Goal: Find specific page/section: Find specific page/section

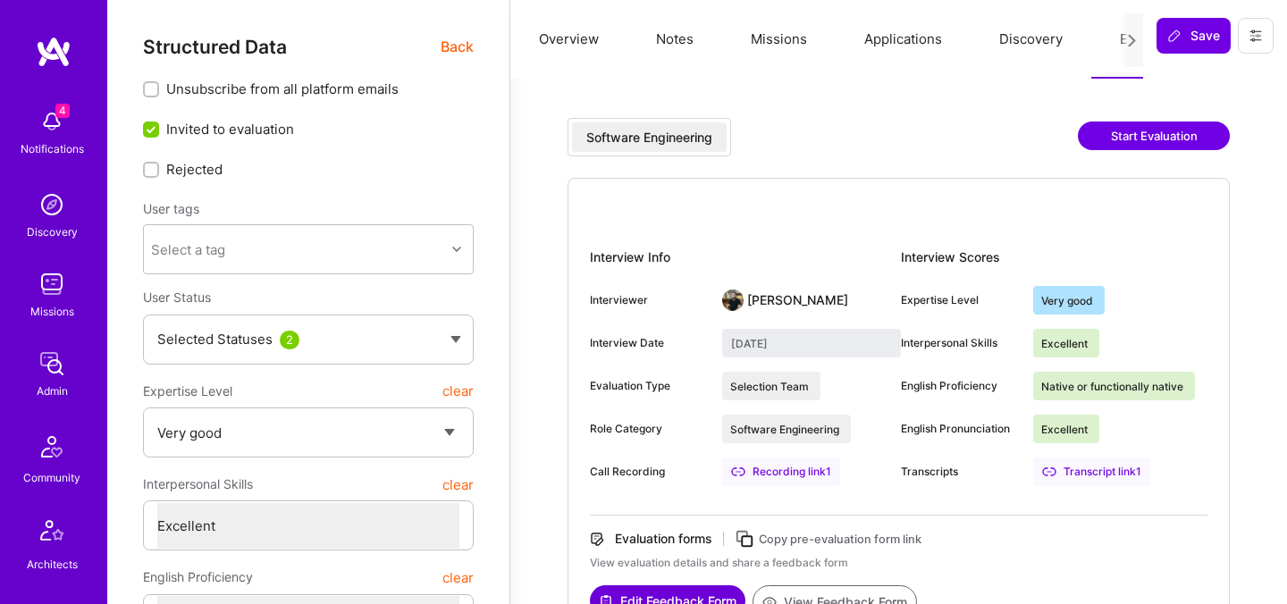
select select "5"
select select "7"
select select "NL"
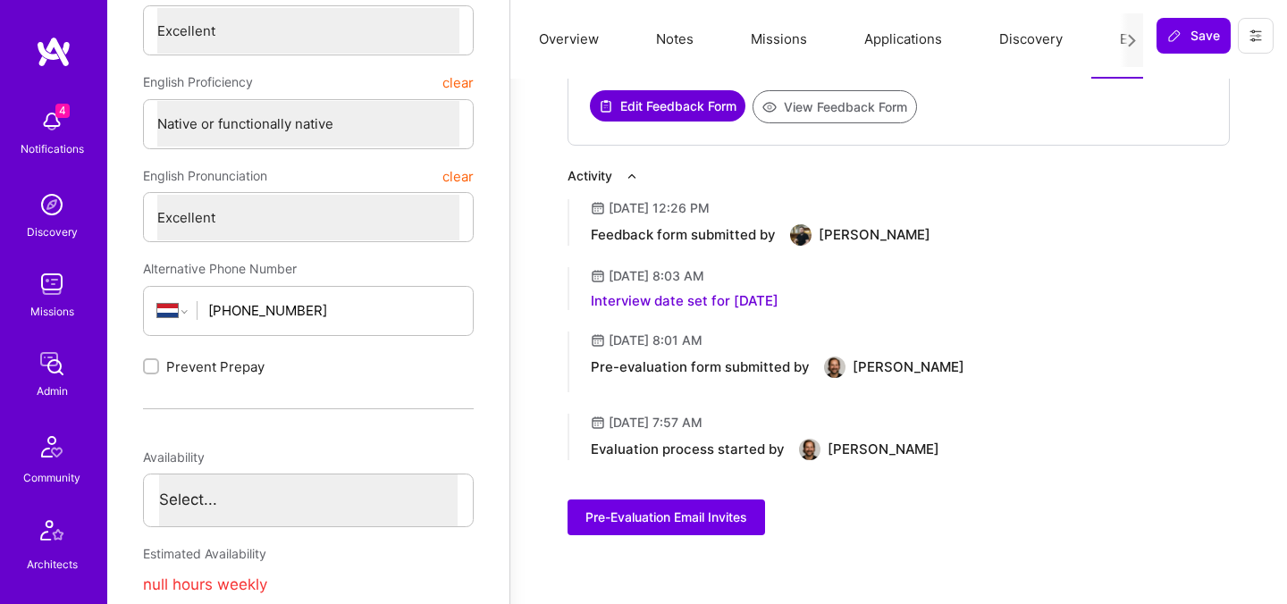
scroll to position [536, 0]
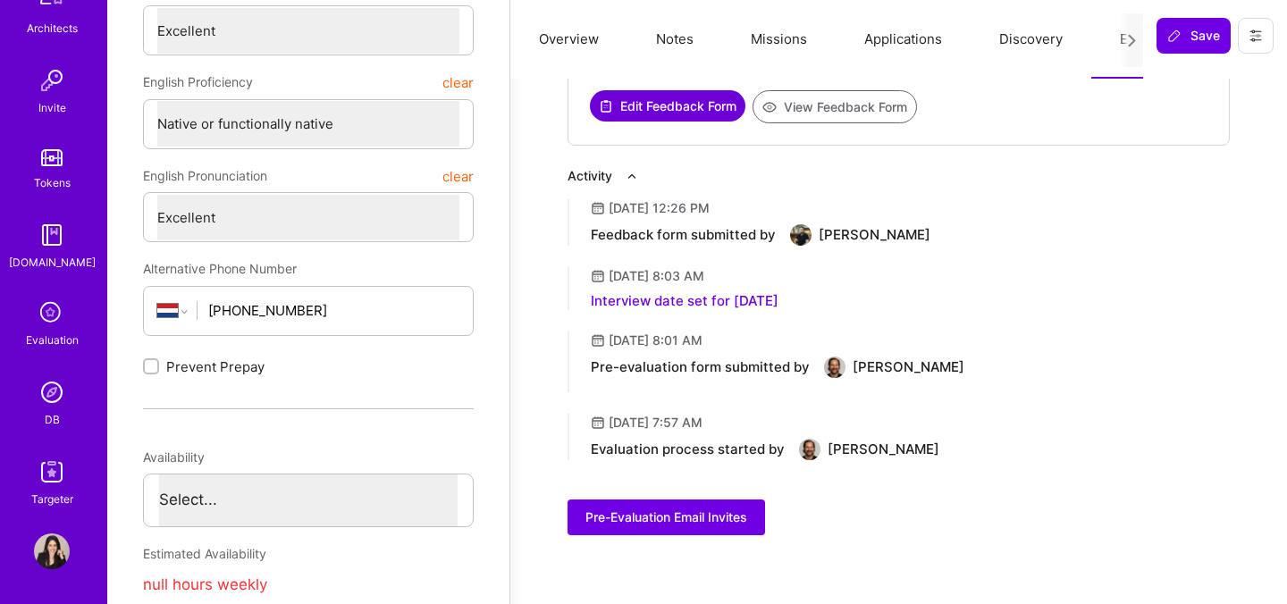
click at [50, 391] on img at bounding box center [52, 392] width 36 height 36
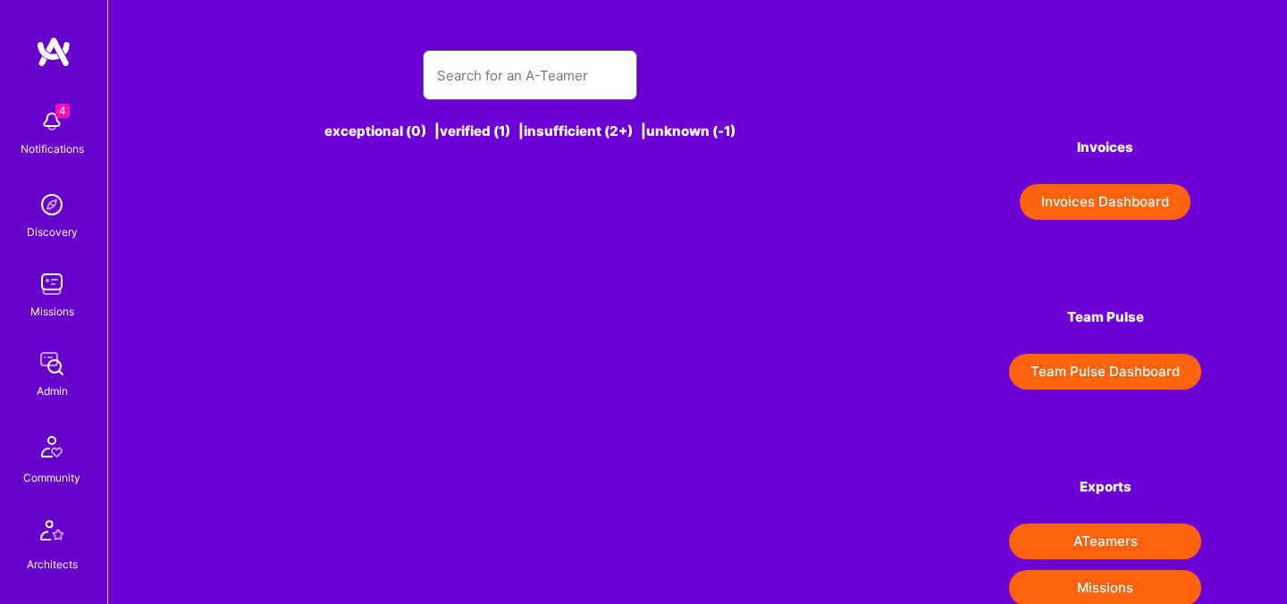
click at [477, 63] on input "text" at bounding box center [530, 76] width 186 height 46
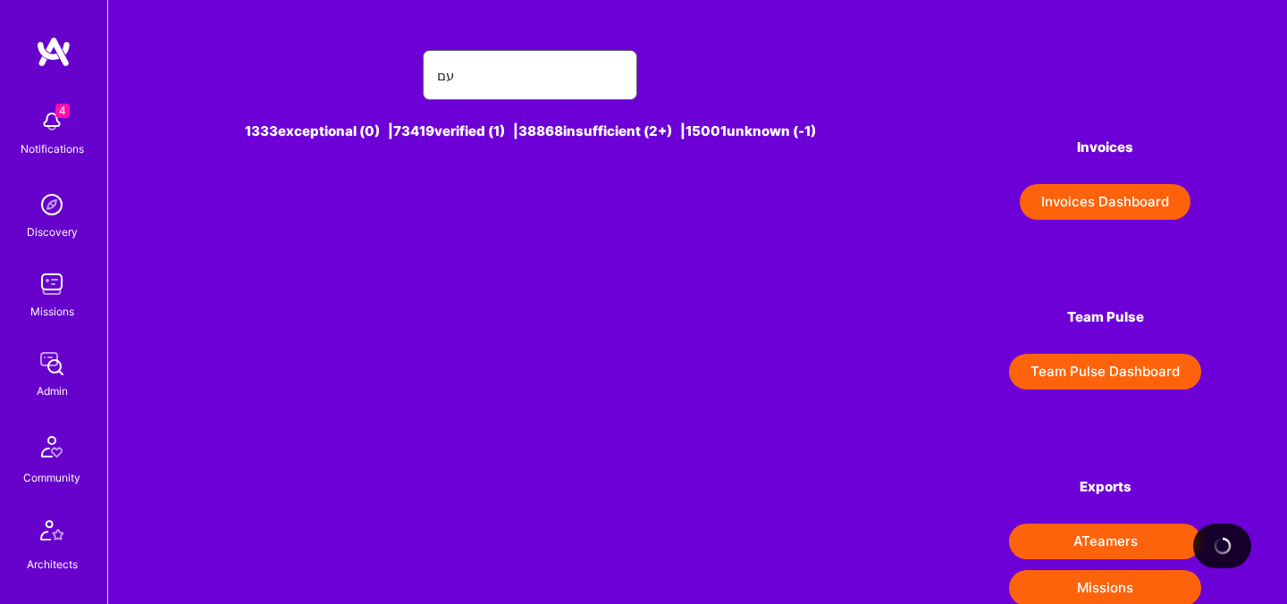
type input "ע"
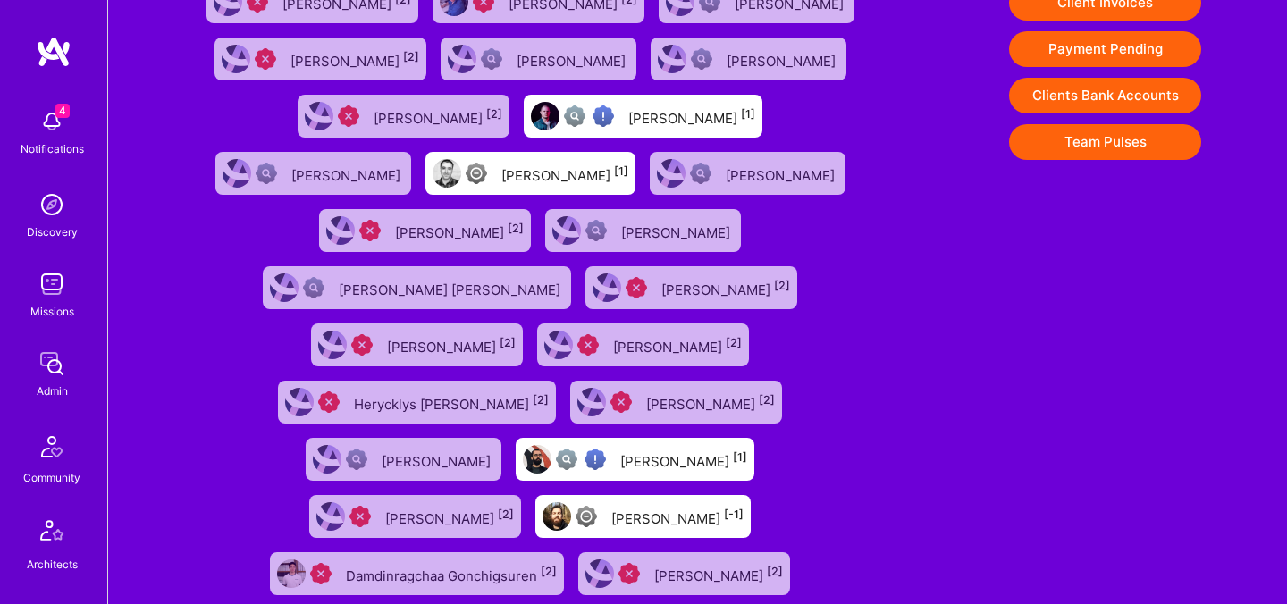
scroll to position [809, 0]
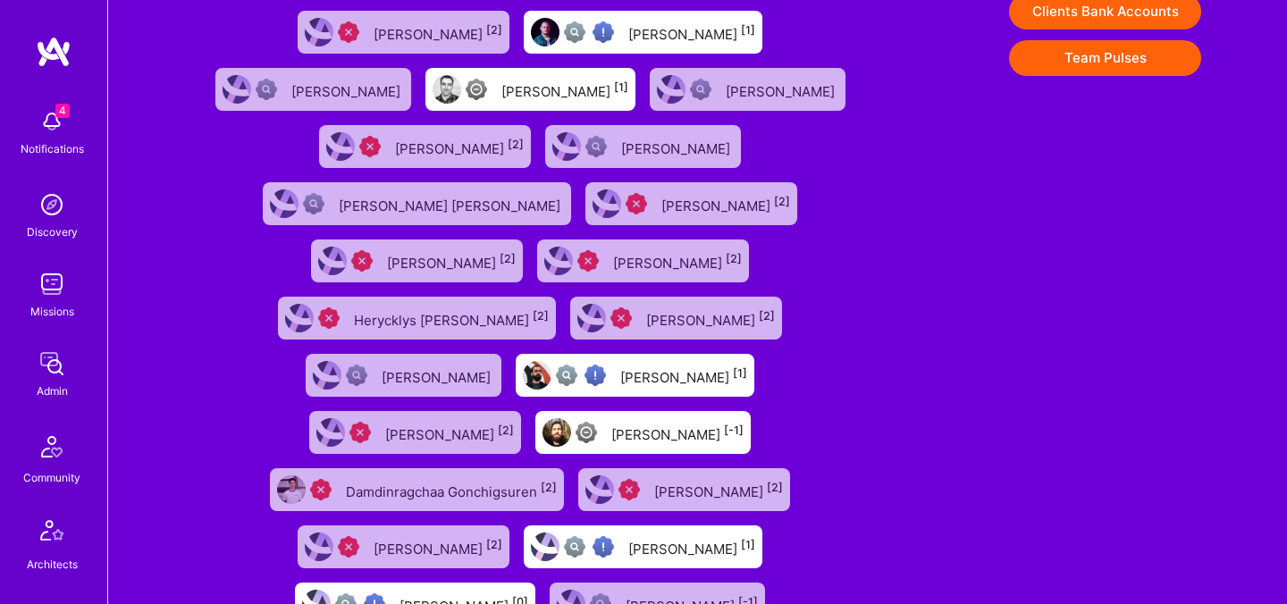
type input "gonc"
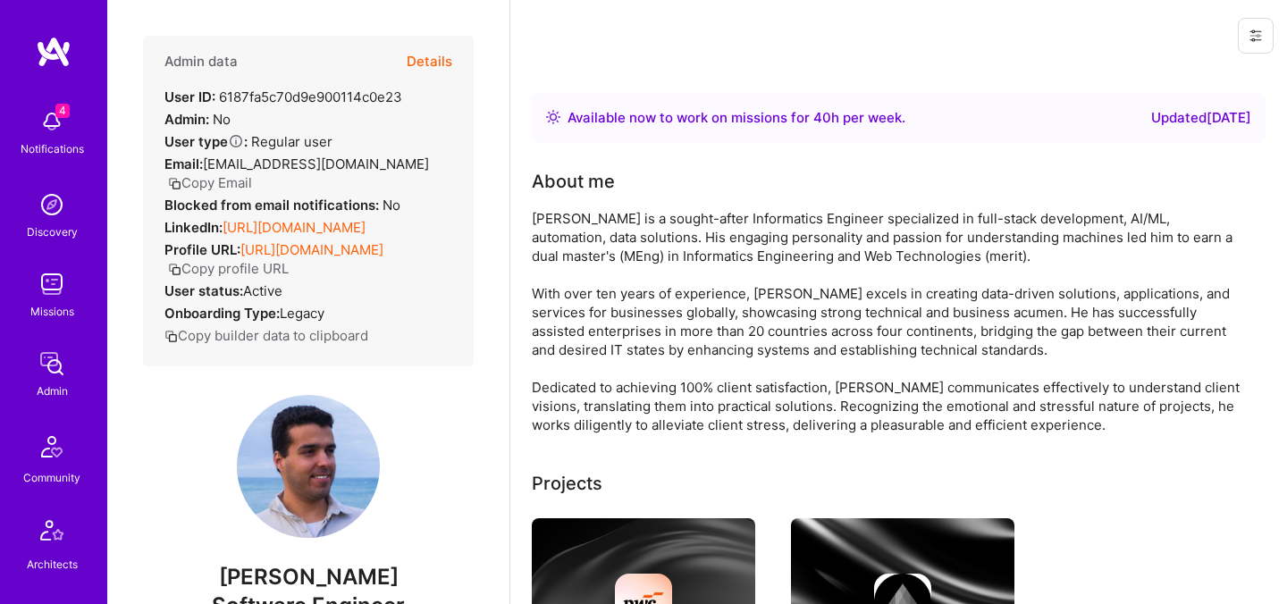
click at [181, 177] on icon "button" at bounding box center [174, 183] width 13 height 13
